Goal: Task Accomplishment & Management: Use online tool/utility

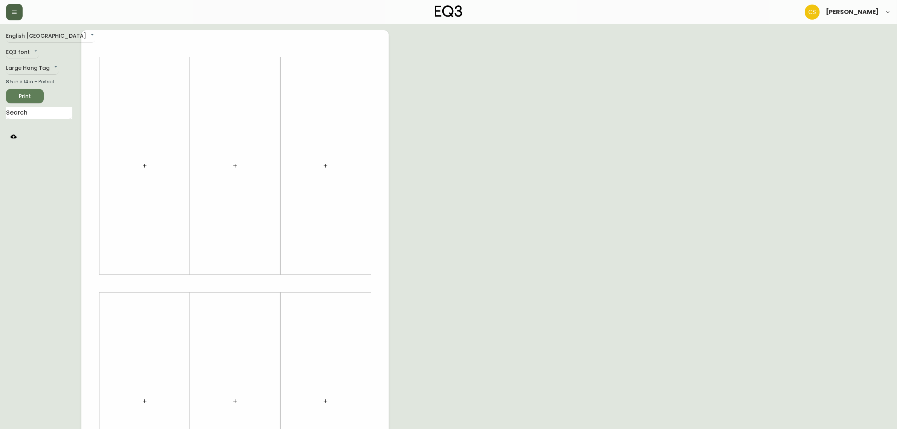
click at [14, 9] on icon "button" at bounding box center [14, 12] width 6 height 6
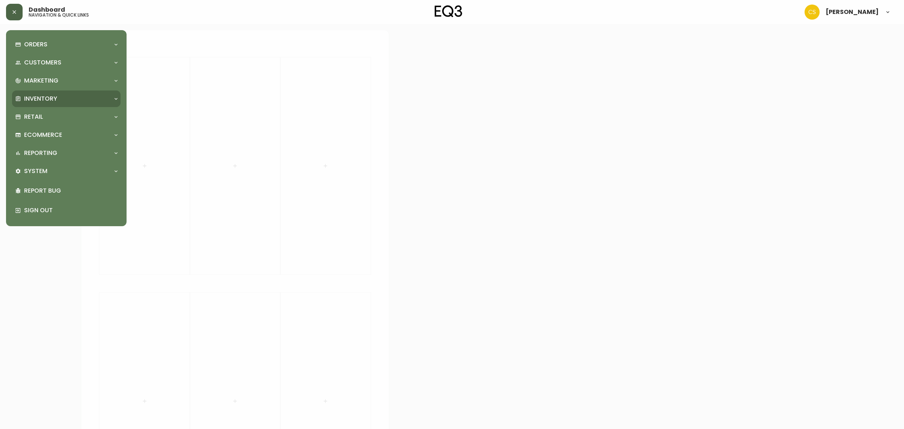
click at [42, 103] on div "Inventory" at bounding box center [66, 98] width 109 height 17
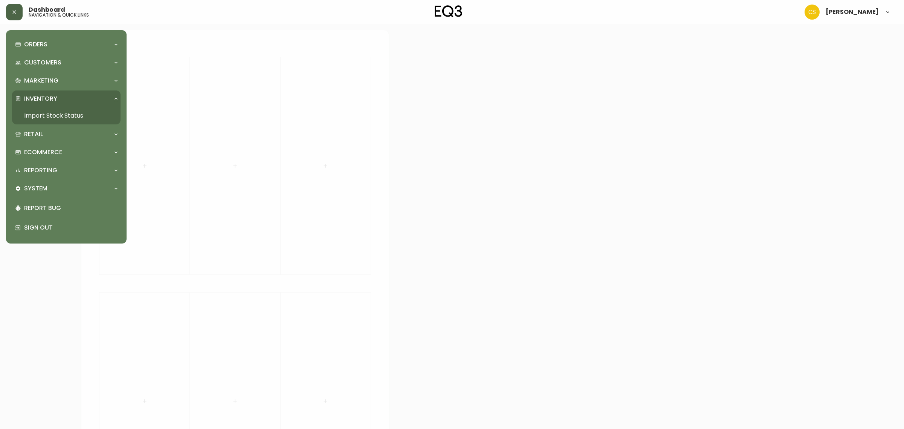
click at [45, 116] on link "Import Stock Status" at bounding box center [66, 115] width 109 height 17
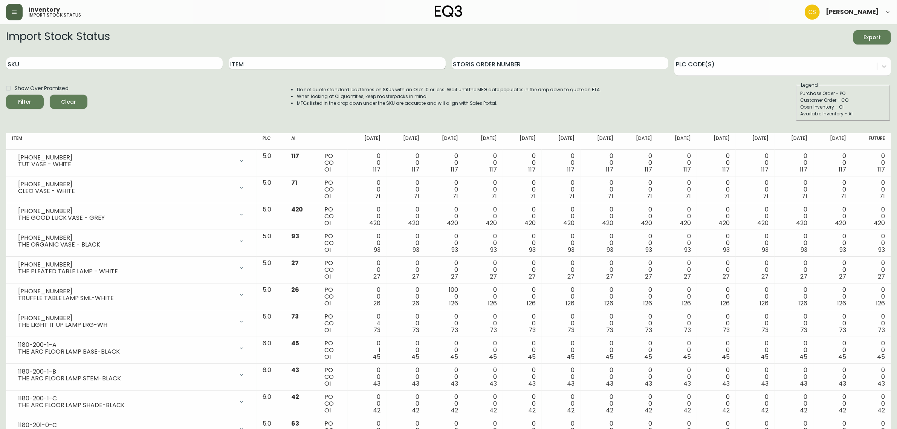
click at [272, 65] on input "Item" at bounding box center [337, 63] width 217 height 12
type input "[PERSON_NAME]"
click at [6, 95] on button "Filter" at bounding box center [25, 102] width 38 height 14
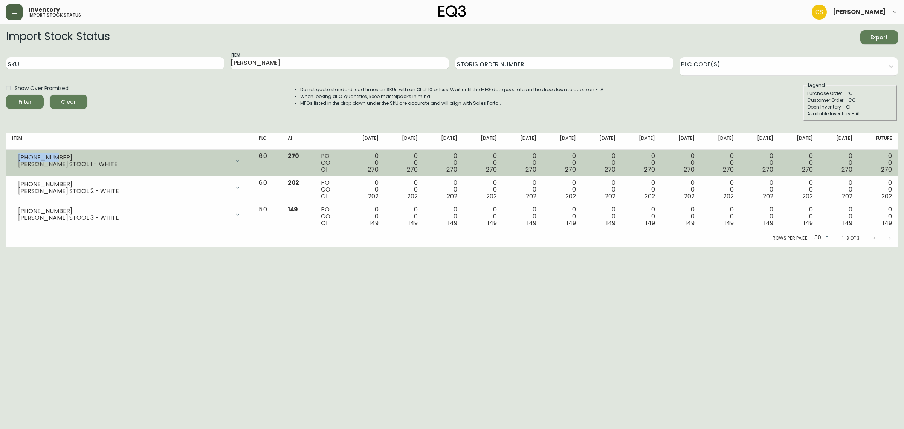
drag, startPoint x: 52, startPoint y: 157, endPoint x: 14, endPoint y: 157, distance: 38.1
click at [14, 157] on div "[PHONE_NUMBER] [PERSON_NAME] STOOL 1 - WHITE" at bounding box center [129, 161] width 235 height 17
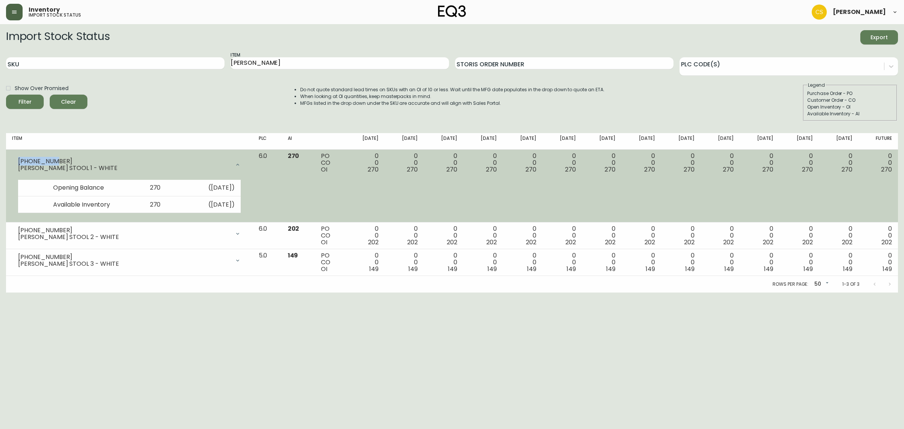
copy div "[PHONE_NUMBER]"
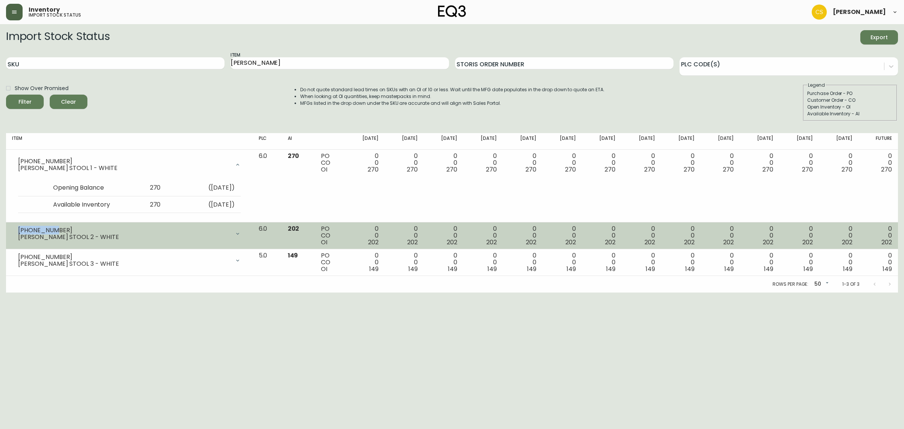
drag, startPoint x: 53, startPoint y: 228, endPoint x: 9, endPoint y: 229, distance: 43.7
click at [9, 229] on td "[PHONE_NUMBER] [PERSON_NAME] STOOL 2 - WHITE Opening Balance 202 ( [DATE] ) Ava…" at bounding box center [129, 235] width 247 height 27
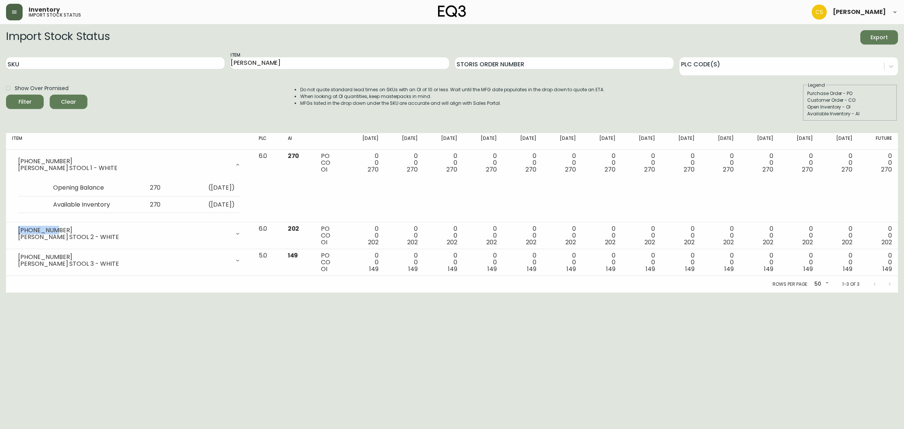
copy div "[PHONE_NUMBER]"
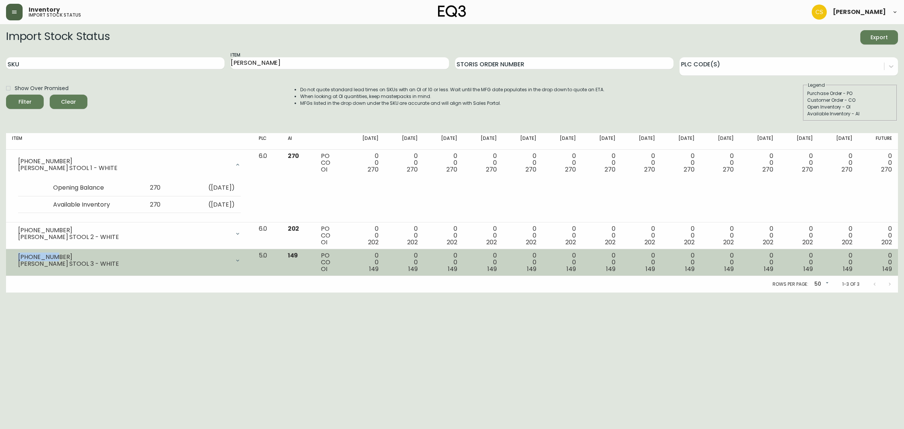
drag, startPoint x: 55, startPoint y: 255, endPoint x: 12, endPoint y: 255, distance: 43.7
click at [12, 255] on div "[PHONE_NUMBER] [PERSON_NAME] STOOL 3 - WHITE" at bounding box center [129, 260] width 235 height 17
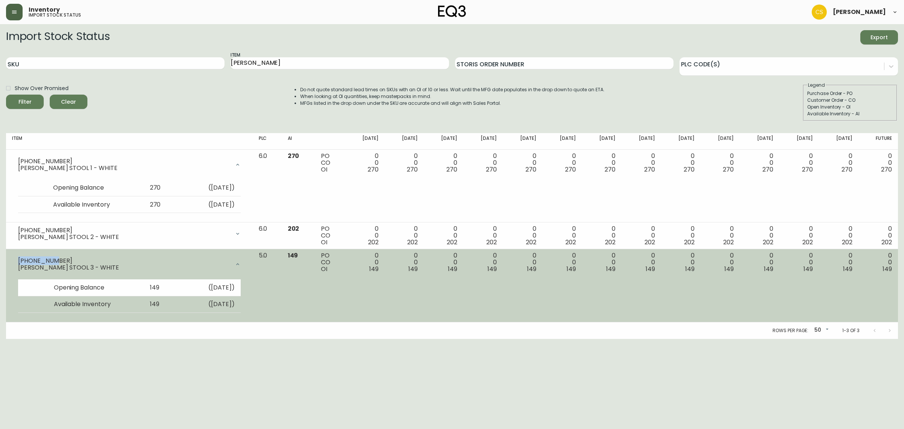
copy div "[PHONE_NUMBER]"
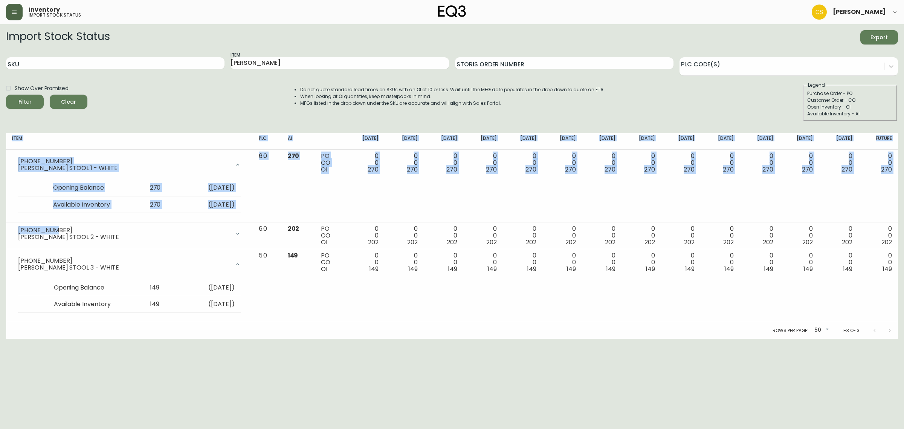
drag, startPoint x: 51, startPoint y: 228, endPoint x: 0, endPoint y: 228, distance: 50.9
click at [0, 228] on main "Import Stock Status Export SKU Item [PERSON_NAME] Storis Order Number PLC Code(…" at bounding box center [452, 181] width 904 height 315
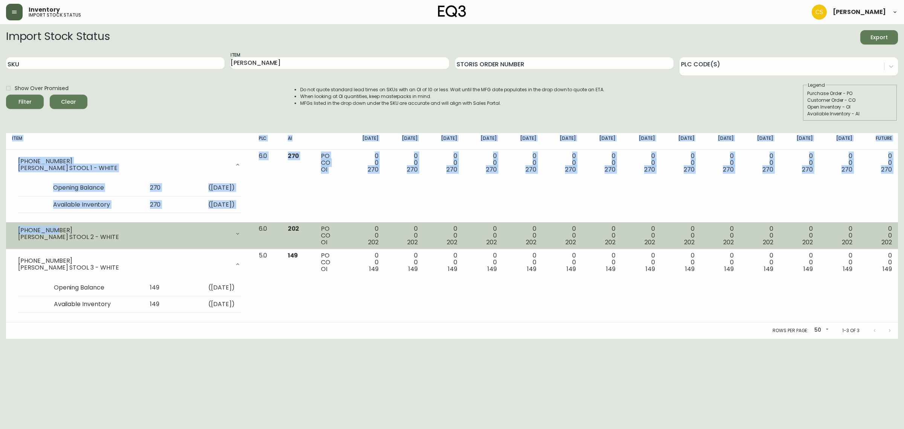
click at [100, 229] on div "[PHONE_NUMBER]" at bounding box center [124, 230] width 212 height 7
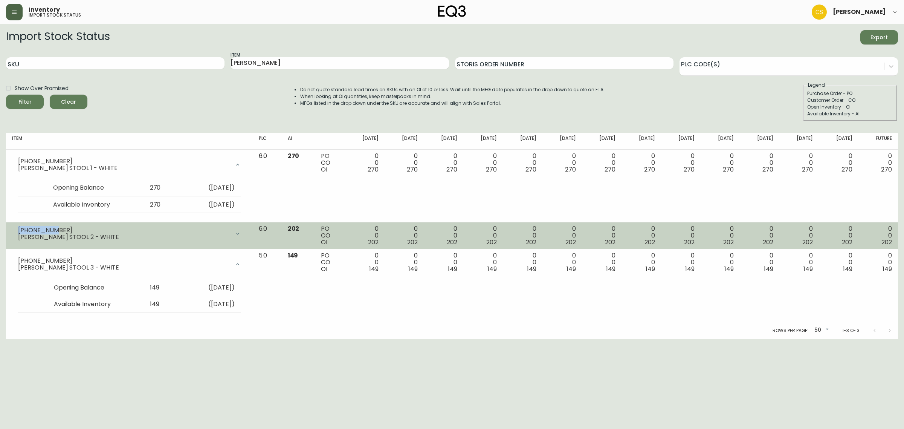
drag, startPoint x: 51, startPoint y: 228, endPoint x: 17, endPoint y: 227, distance: 33.9
click at [17, 227] on div "[PHONE_NUMBER] [PERSON_NAME] STOOL 2 - WHITE" at bounding box center [129, 233] width 235 height 17
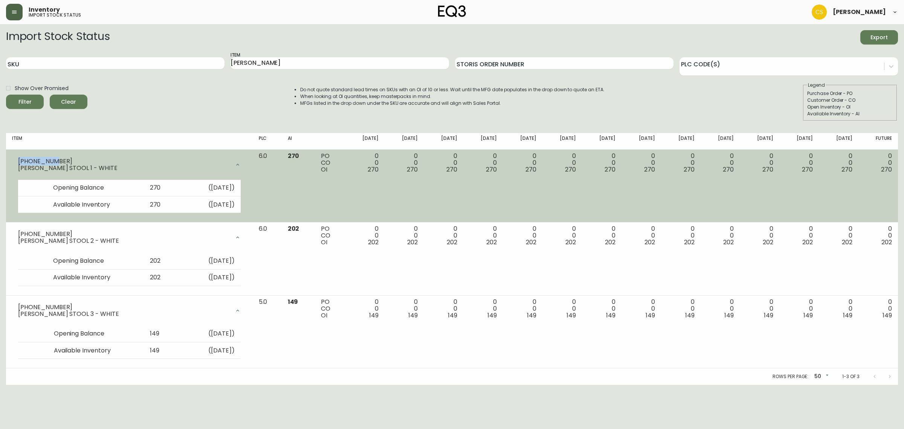
drag, startPoint x: 55, startPoint y: 159, endPoint x: 18, endPoint y: 156, distance: 37.1
click at [18, 156] on div "[PHONE_NUMBER] [PERSON_NAME] STOOL 1 - WHITE" at bounding box center [129, 165] width 235 height 24
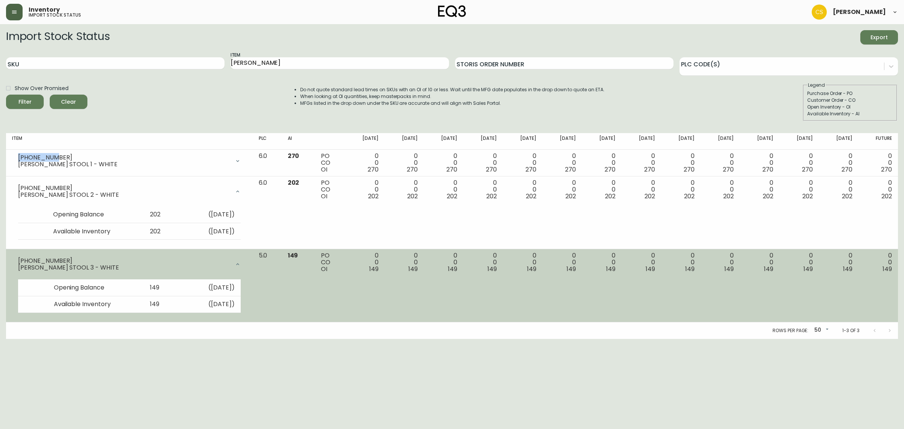
copy div "[PHONE_NUMBER]"
